Goal: Use online tool/utility

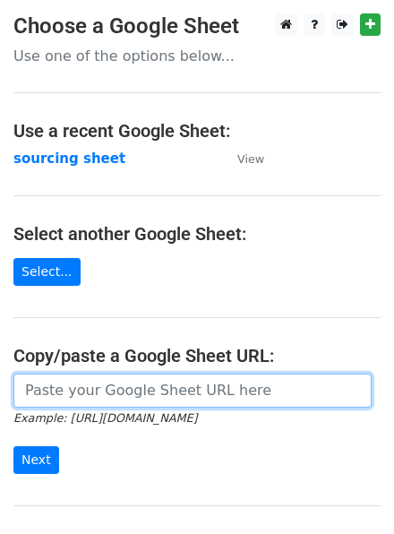
click at [87, 394] on input "url" at bounding box center [192, 391] width 359 height 34
paste input "https://docs.google.com/spreadsheets/d/1wD6lSmvFvXxRHy8XL6iER5cI7pKzGo_S9Nh0RVd…"
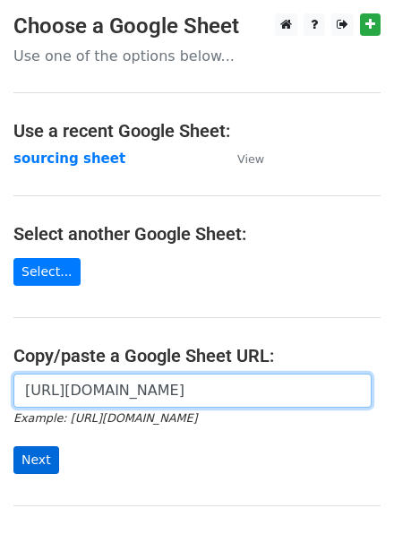
scroll to position [0, 532]
type input "https://docs.google.com/spreadsheets/d/1wD6lSmvFvXxRHy8XL6iER5cI7pKzGo_S9Nh0RVd…"
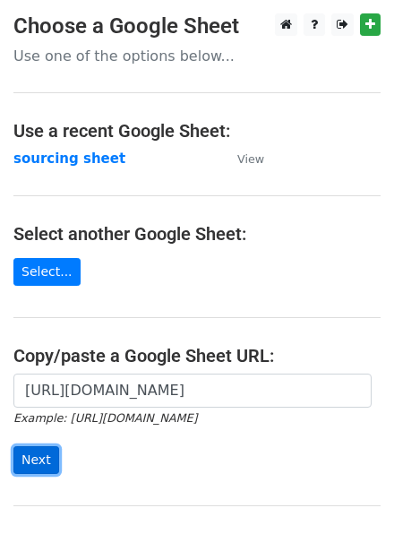
click at [33, 468] on input "Next" at bounding box center [36, 460] width 46 height 28
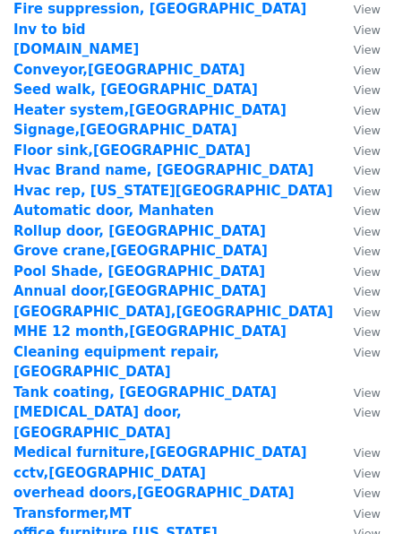
scroll to position [2954, 0]
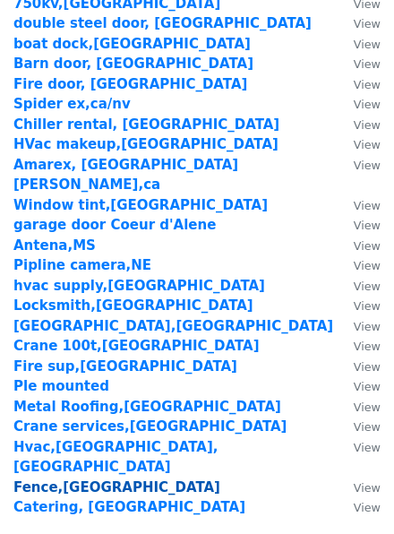
click at [62, 480] on strong "Fence,[GEOGRAPHIC_DATA]" at bounding box center [116, 488] width 207 height 16
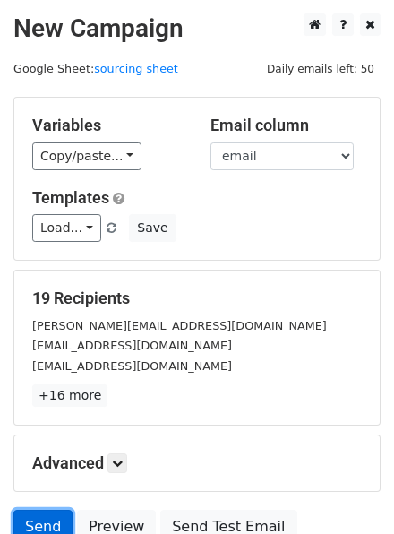
click at [41, 522] on link "Send" at bounding box center [42, 527] width 59 height 34
